Goal: Find specific page/section: Find specific page/section

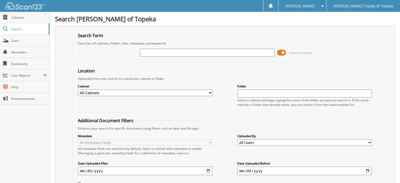
click at [161, 49] on input "text" at bounding box center [207, 53] width 135 height 8
type input "[PERSON_NAME]"
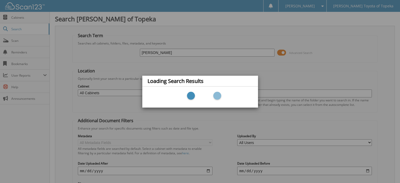
scroll to position [51, 0]
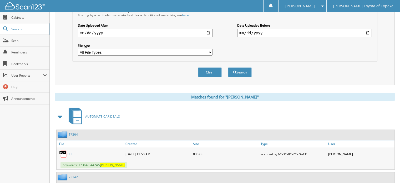
scroll to position [176, 0]
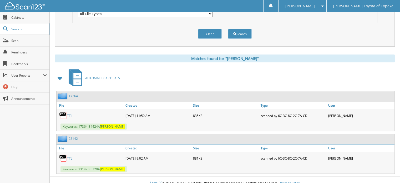
click at [70, 156] on link "TTL" at bounding box center [69, 158] width 5 height 4
